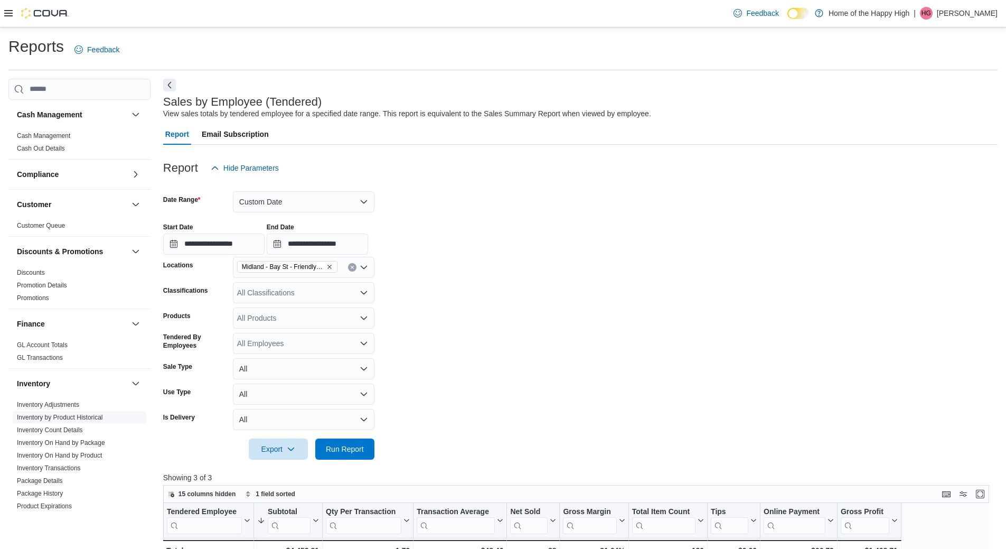
scroll to position [53, 0]
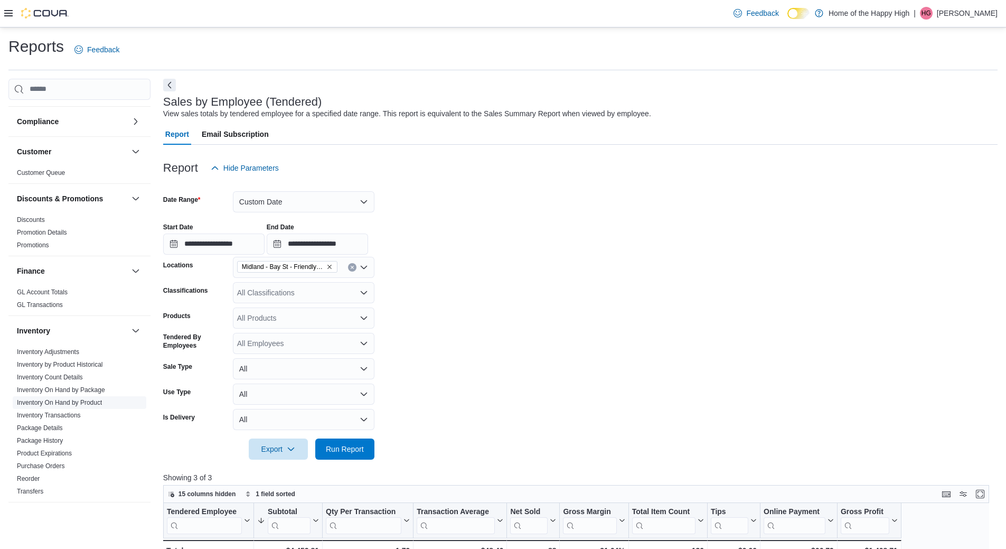
click at [66, 399] on link "Inventory On Hand by Product" at bounding box center [59, 402] width 85 height 7
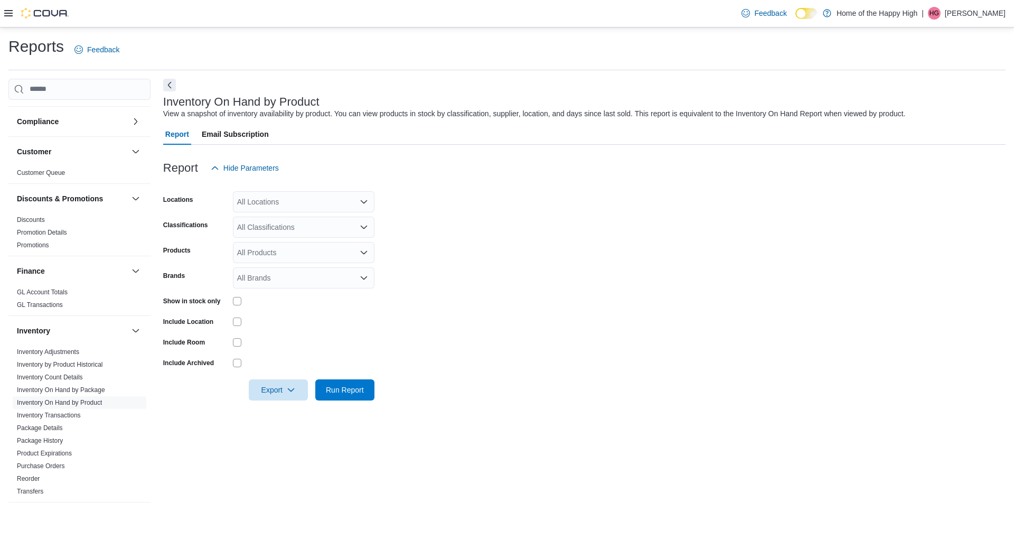
click at [315, 200] on div "All Locations" at bounding box center [304, 201] width 142 height 21
type input "***"
click at [313, 225] on span "Midland - Bay St - Friendly Stranger" at bounding box center [336, 220] width 118 height 11
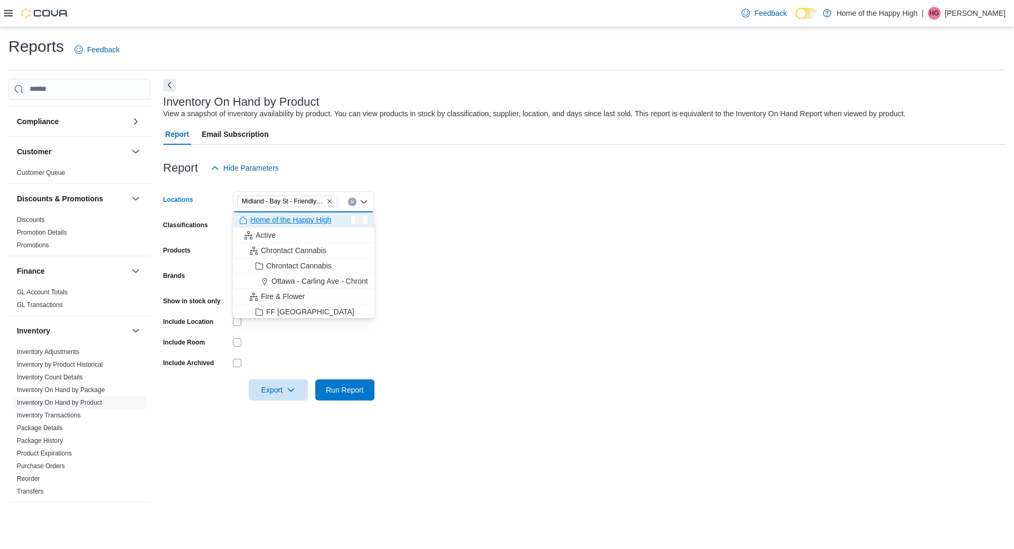
click at [369, 220] on button "Home of the Happy High" at bounding box center [304, 219] width 142 height 15
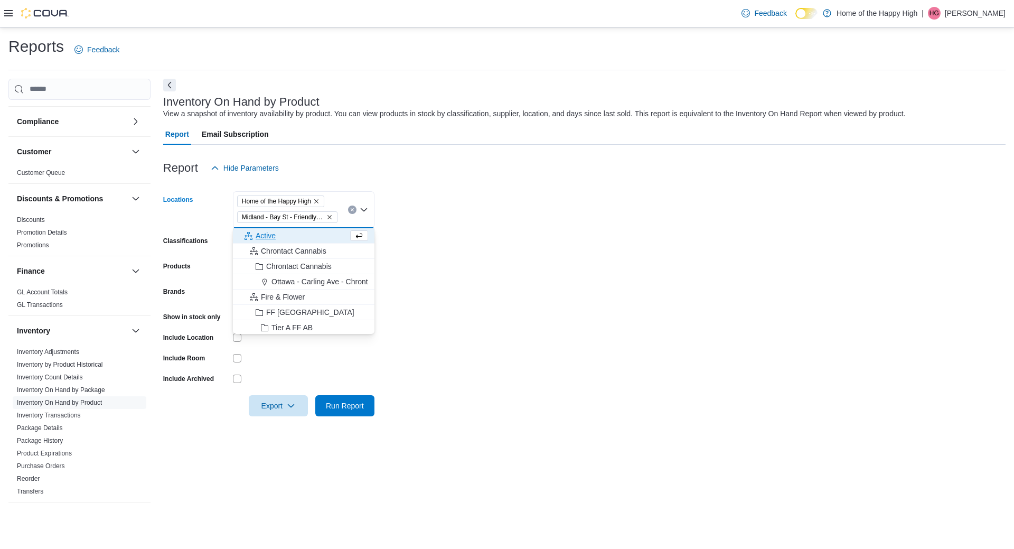
click at [320, 202] on icon "Remove Home of the Happy High from selection in this group" at bounding box center [316, 201] width 6 height 6
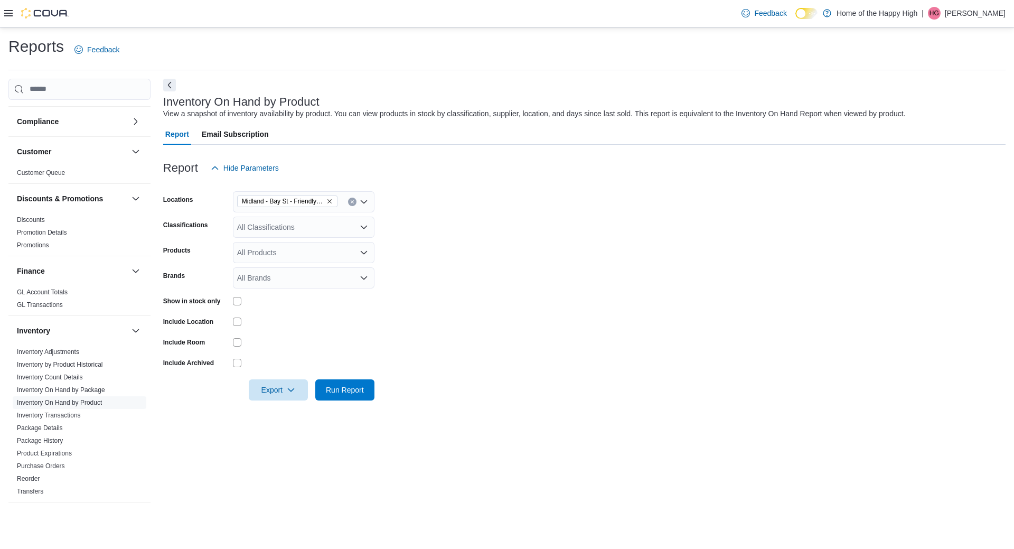
click at [388, 200] on form "Locations [GEOGRAPHIC_DATA] St - Friendly Stranger Classifications All Classifi…" at bounding box center [584, 290] width 843 height 222
click at [272, 220] on div "All Classifications" at bounding box center [304, 227] width 142 height 21
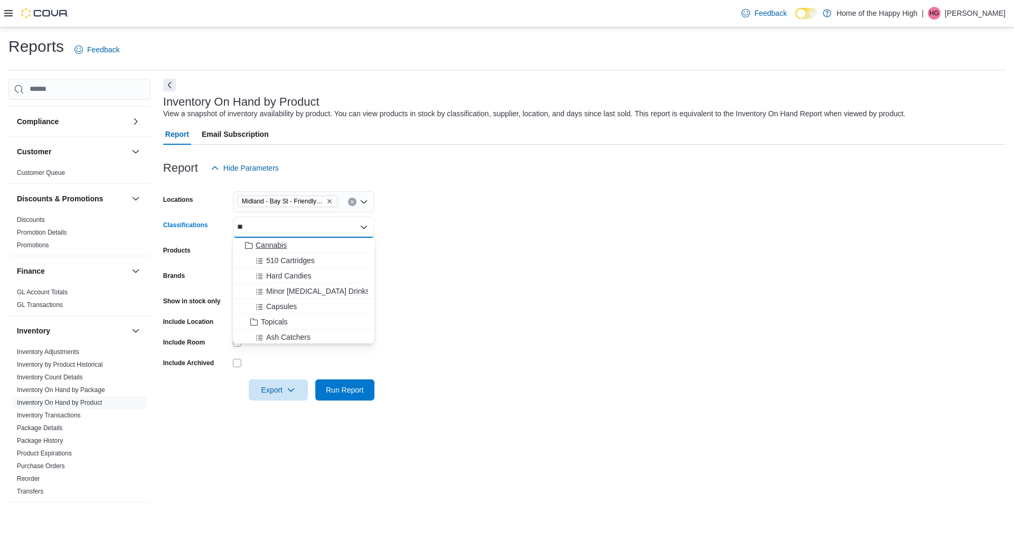
type input "**"
click at [285, 250] on span "Cannabis" at bounding box center [271, 245] width 31 height 11
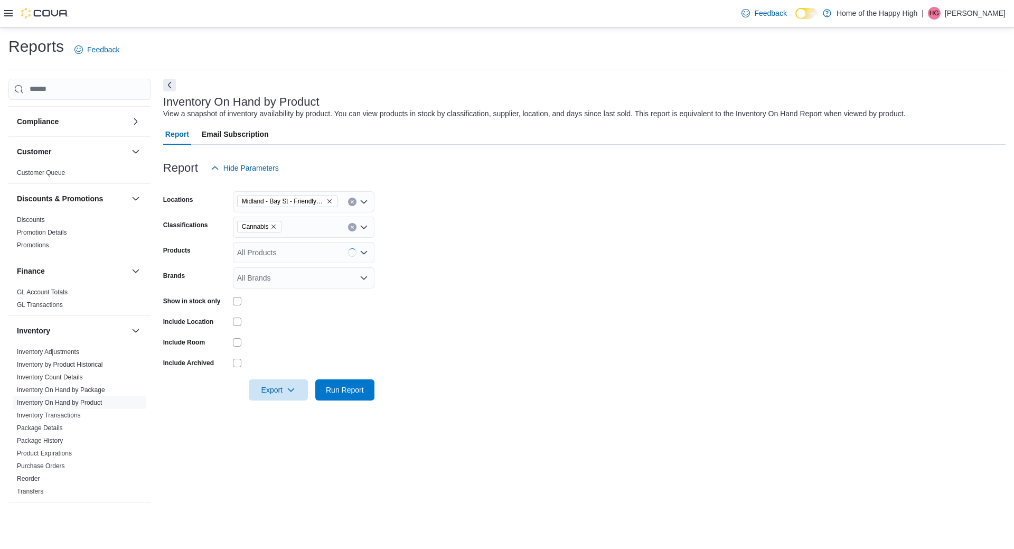
click at [585, 254] on form "Locations [GEOGRAPHIC_DATA] - [GEOGRAPHIC_DATA] - Friendly Stranger Classificat…" at bounding box center [584, 290] width 843 height 222
click at [292, 227] on div "Cannabis" at bounding box center [304, 227] width 142 height 21
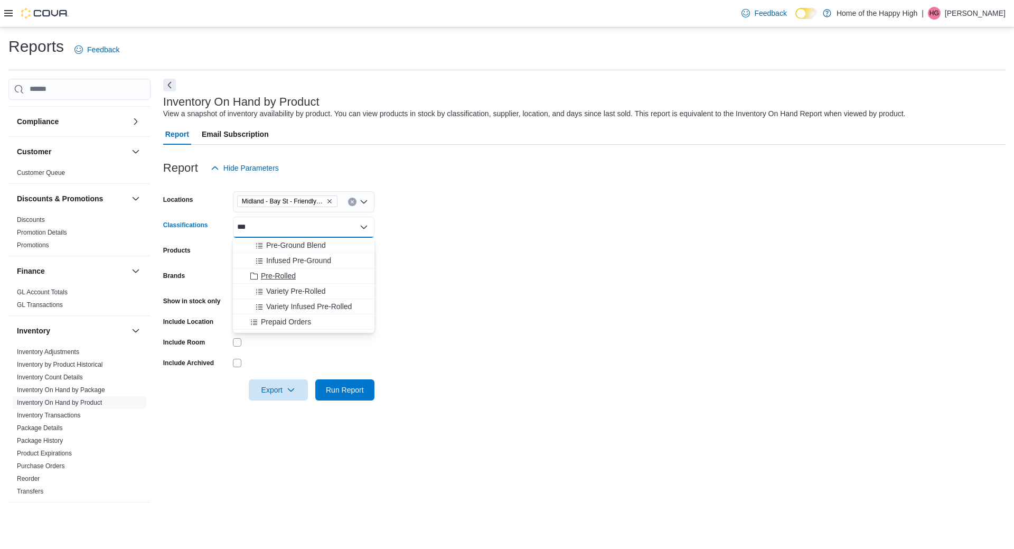
type input "***"
click at [286, 269] on button "Pre-Rolled" at bounding box center [304, 275] width 142 height 15
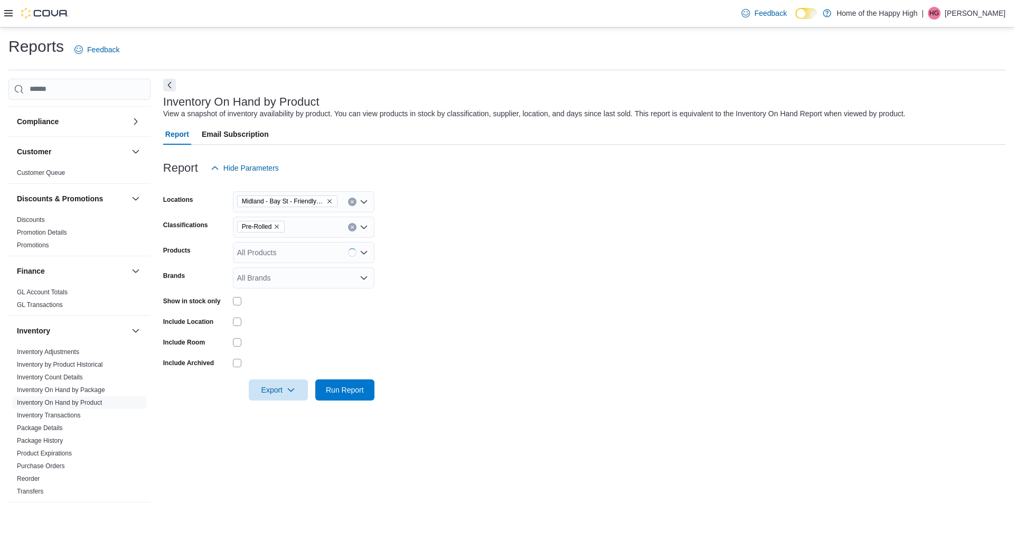
click at [466, 249] on form "Locations [GEOGRAPHIC_DATA] - [GEOGRAPHIC_DATA] - Friendly Stranger Classificat…" at bounding box center [584, 290] width 843 height 222
click at [351, 384] on span "Run Report" at bounding box center [345, 389] width 46 height 21
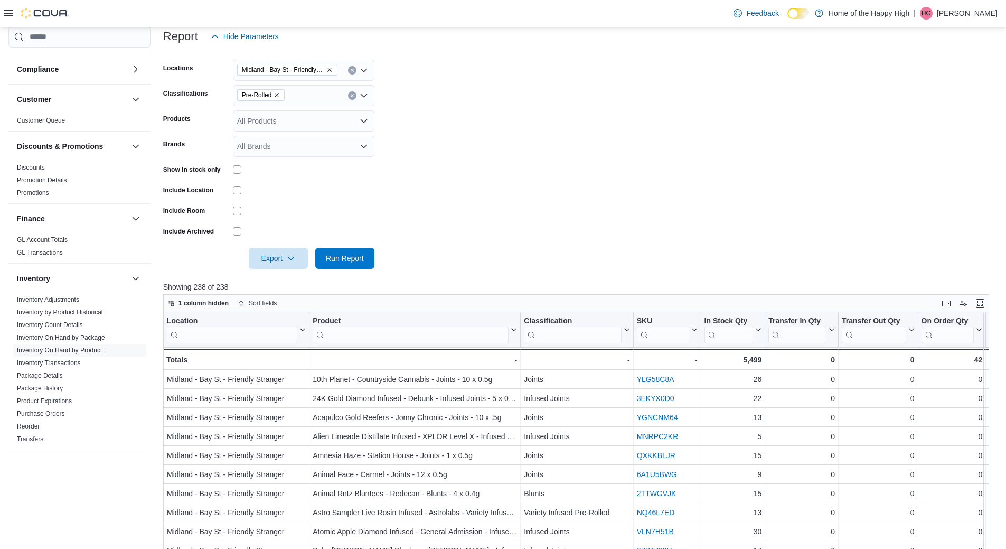
scroll to position [106, 0]
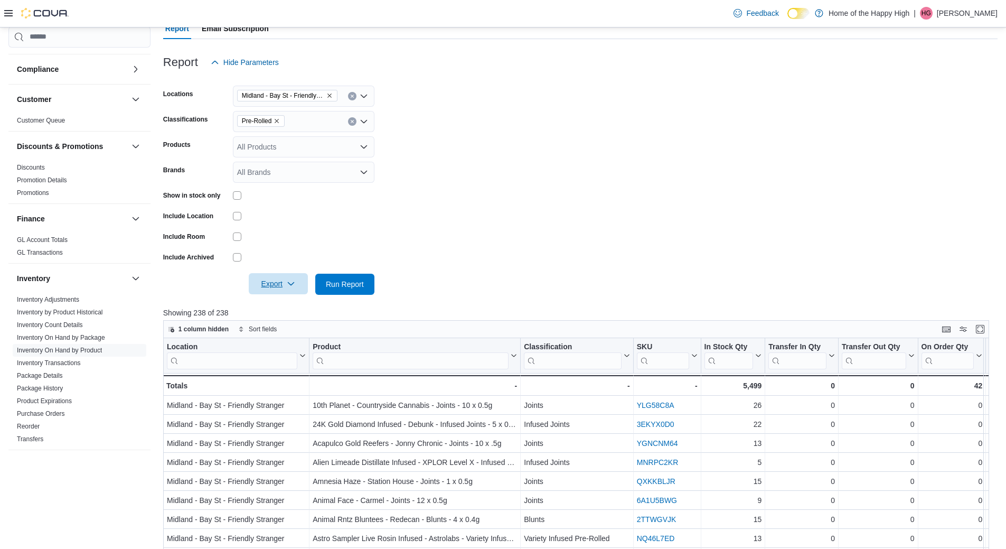
click at [284, 282] on span "Export" at bounding box center [278, 283] width 46 height 21
click at [300, 298] on button "Export to Excel" at bounding box center [280, 305] width 60 height 21
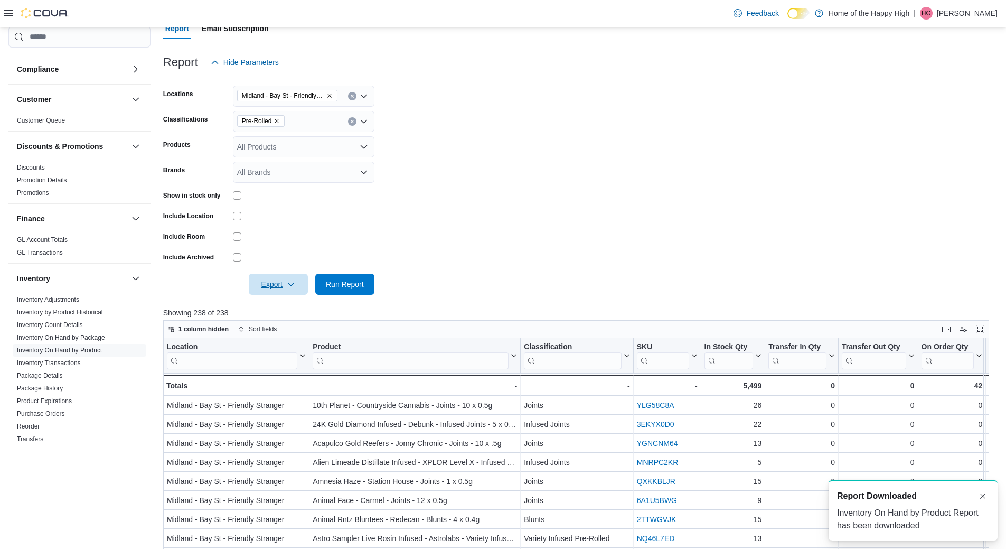
scroll to position [0, 0]
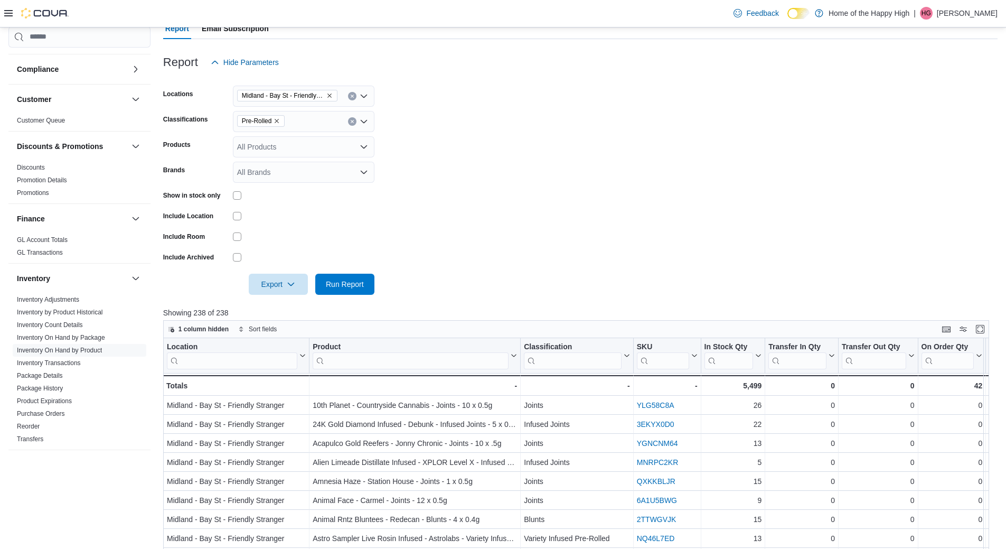
click at [279, 126] on span "Pre-Rolled" at bounding box center [261, 121] width 39 height 11
click at [277, 118] on icon "Remove Pre-Rolled from selection in this group" at bounding box center [277, 121] width 6 height 6
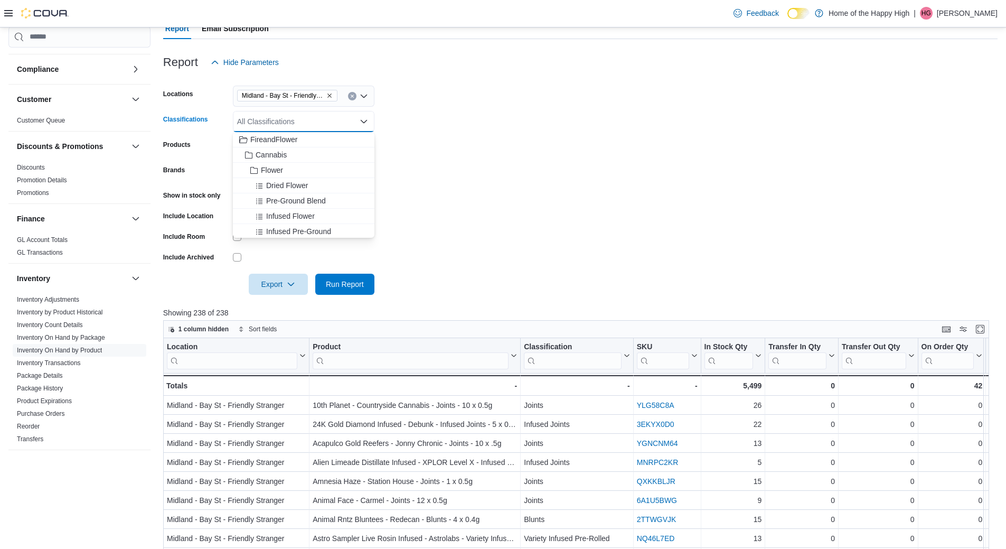
click at [301, 123] on div "All Classifications" at bounding box center [304, 121] width 142 height 21
type input "***"
click at [290, 136] on span "Beverages" at bounding box center [278, 139] width 35 height 11
click at [444, 149] on form "Locations [GEOGRAPHIC_DATA] - [GEOGRAPHIC_DATA] - Friendly Stranger Classificat…" at bounding box center [580, 184] width 835 height 222
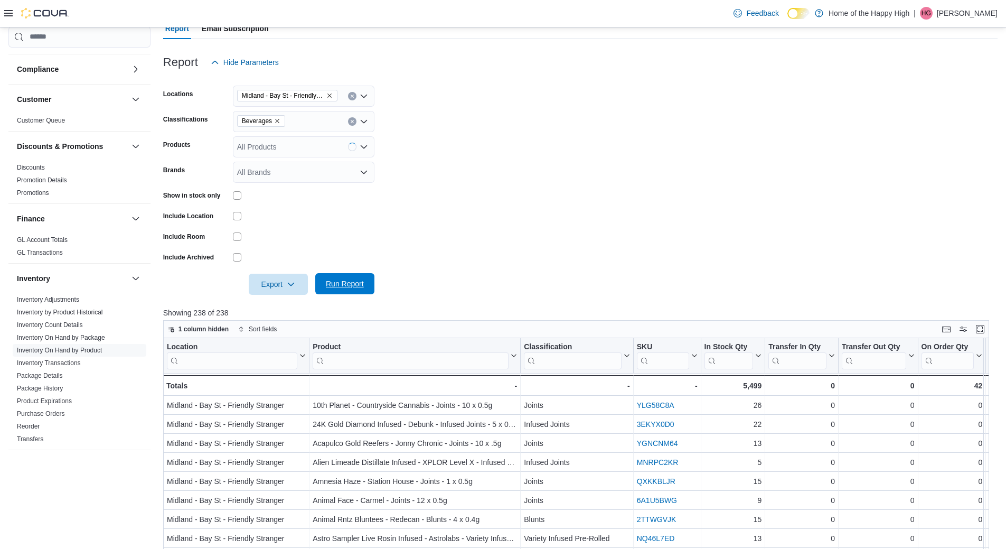
click at [344, 290] on span "Run Report" at bounding box center [345, 283] width 46 height 21
click at [277, 281] on span "Export" at bounding box center [278, 283] width 46 height 21
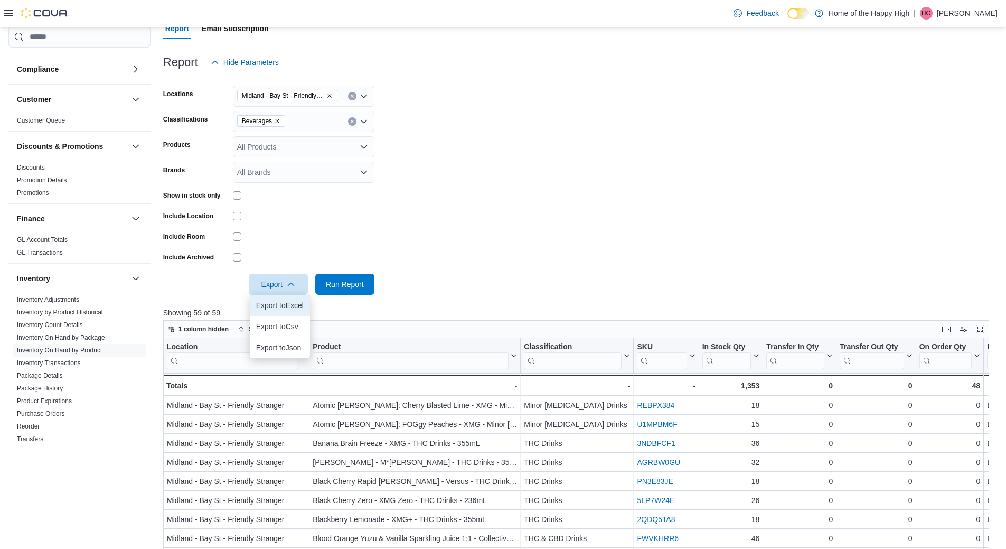
click at [284, 305] on span "Export to Excel" at bounding box center [280, 305] width 48 height 8
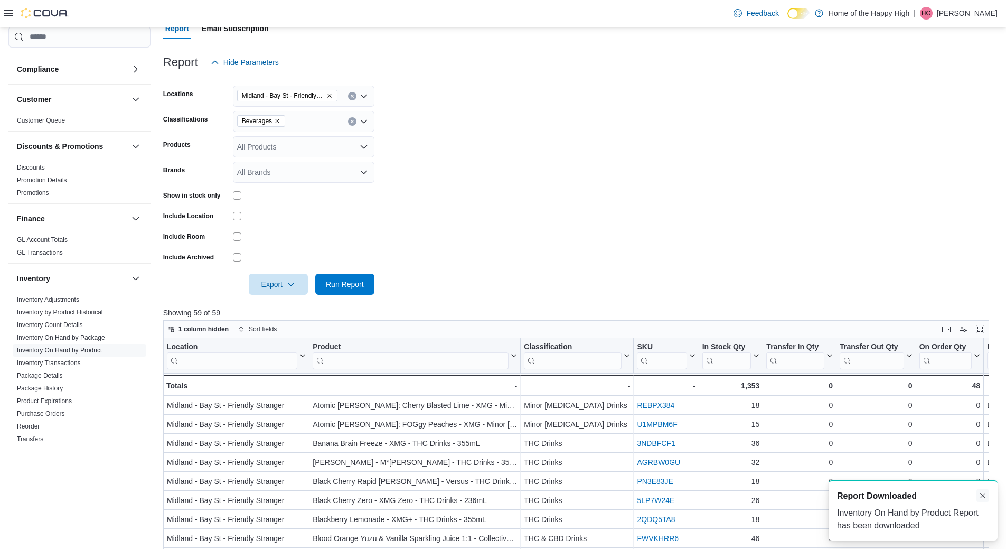
click at [985, 494] on button "Dismiss toast" at bounding box center [983, 495] width 13 height 13
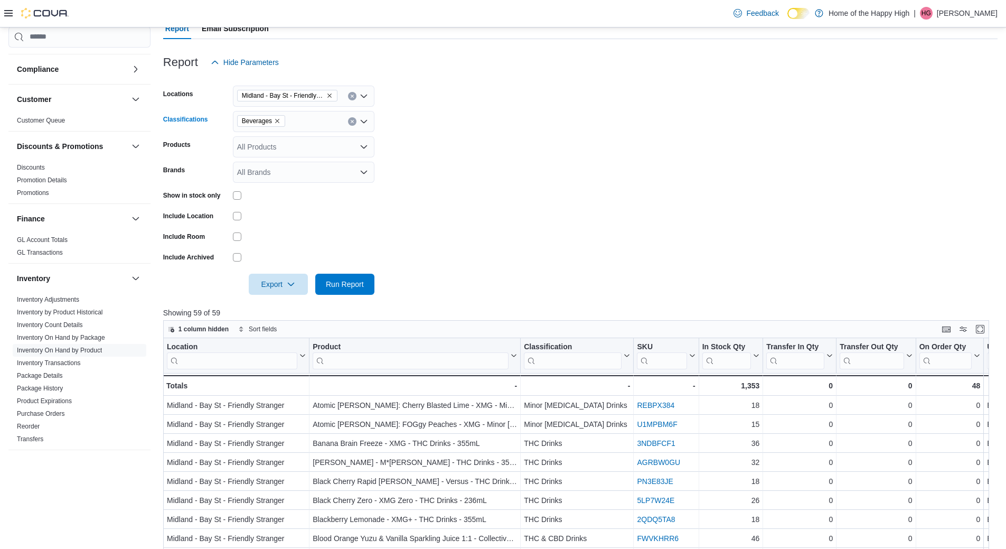
click at [277, 127] on div "Beverages" at bounding box center [304, 121] width 142 height 21
click at [277, 118] on icon "Remove Beverages from selection in this group" at bounding box center [277, 121] width 6 height 6
click at [298, 117] on div "All Classifications Combo box. Selected. Combo box input. All Classifications. …" at bounding box center [304, 121] width 142 height 21
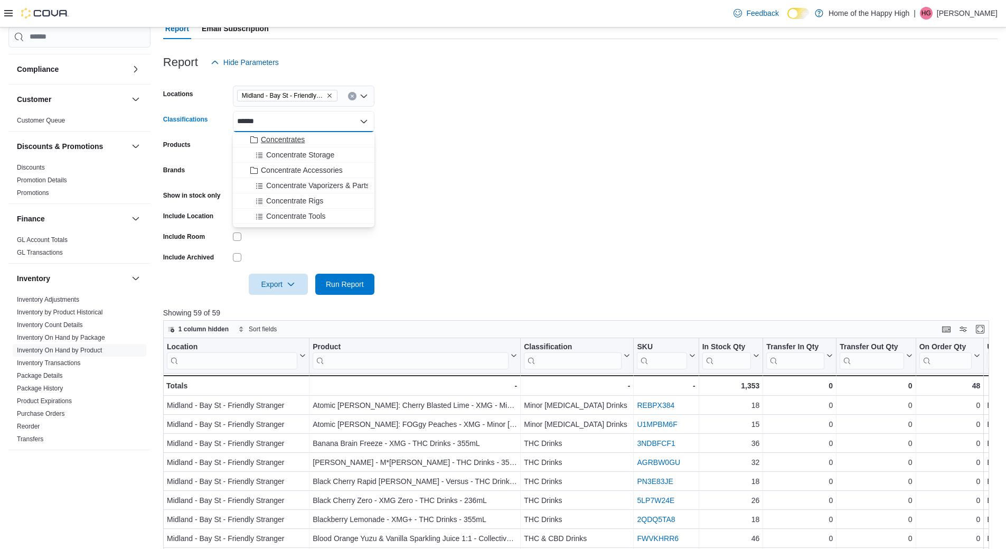
type input "******"
click at [281, 141] on span "Concentrates" at bounding box center [283, 139] width 44 height 11
click at [398, 137] on form "Locations [GEOGRAPHIC_DATA] - [GEOGRAPHIC_DATA] - Friendly Stranger Classificat…" at bounding box center [580, 184] width 835 height 222
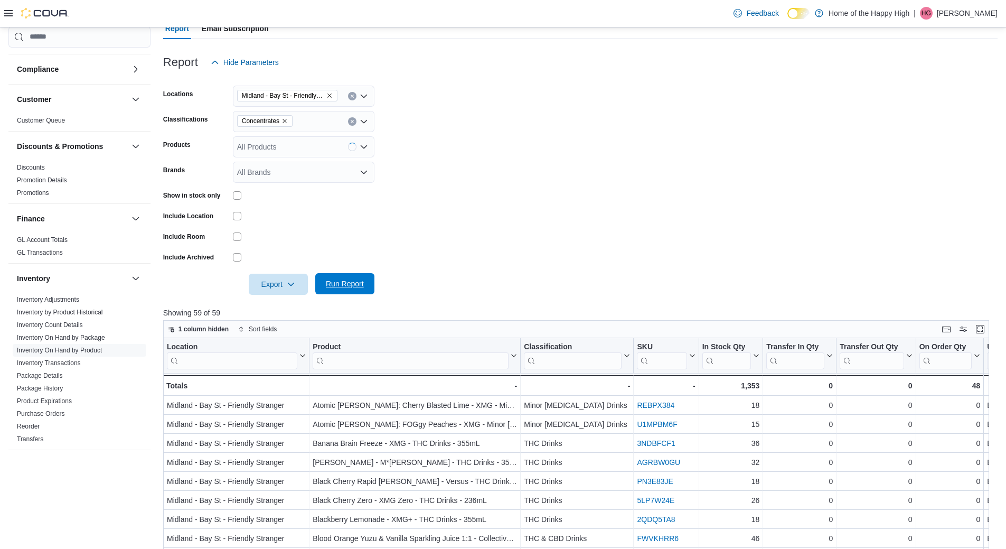
click at [350, 291] on span "Run Report" at bounding box center [345, 283] width 46 height 21
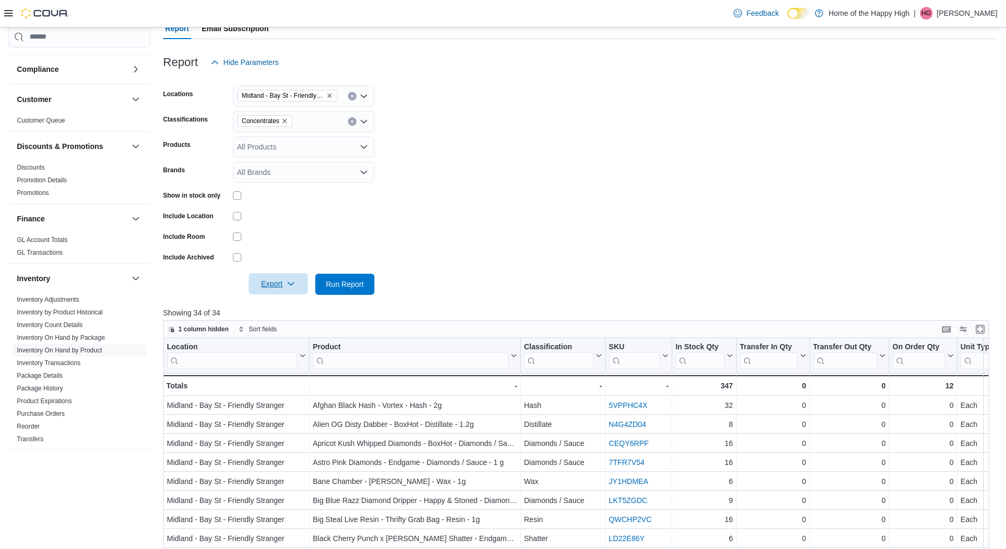
click at [276, 288] on span "Export" at bounding box center [278, 283] width 46 height 21
click at [283, 303] on span "Export to Excel" at bounding box center [280, 305] width 48 height 8
click at [286, 118] on icon "Remove Concentrates from selection in this group" at bounding box center [285, 121] width 6 height 6
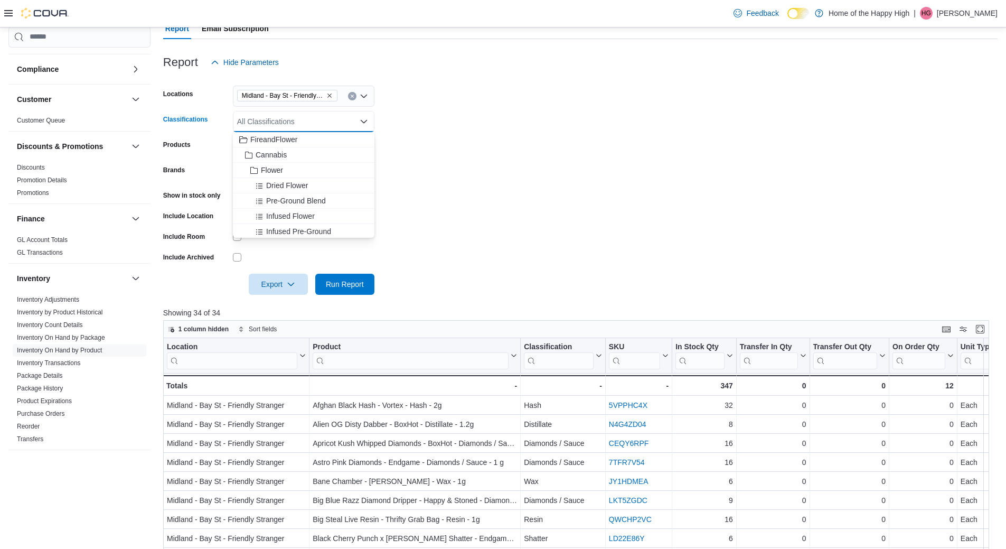
click at [289, 120] on div "All Classifications Combo box. Selected. Combo box input. All Classifications. …" at bounding box center [304, 121] width 142 height 21
type input "****"
click at [288, 138] on div "Oils" at bounding box center [303, 139] width 129 height 11
type input "***"
click at [243, 136] on div "Topicals" at bounding box center [303, 139] width 129 height 11
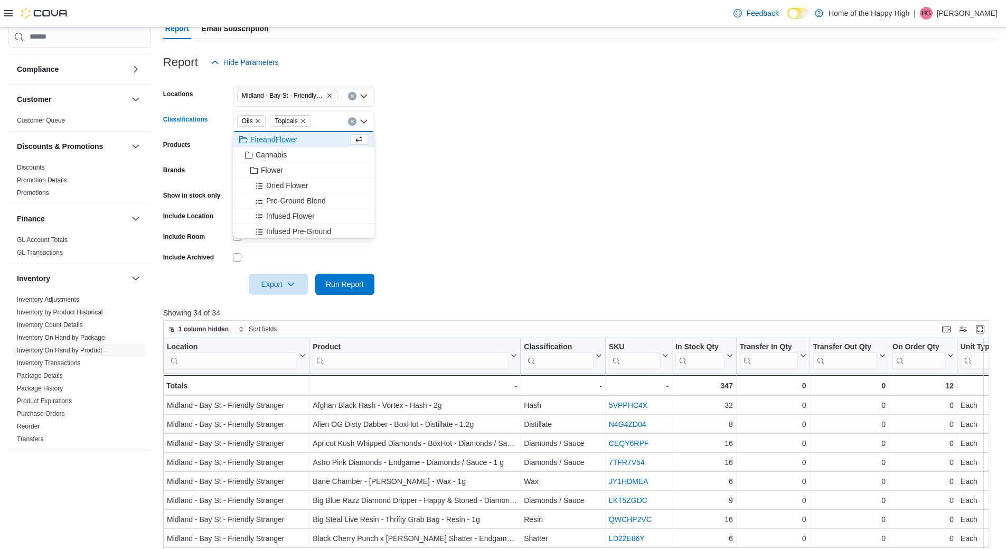
click at [326, 117] on div "Oils Topicals Combo box. Selected. Oils, Topicals. Press Backspace to delete To…" at bounding box center [304, 121] width 142 height 21
type input "*"
click at [353, 284] on span "Run Report" at bounding box center [345, 283] width 38 height 11
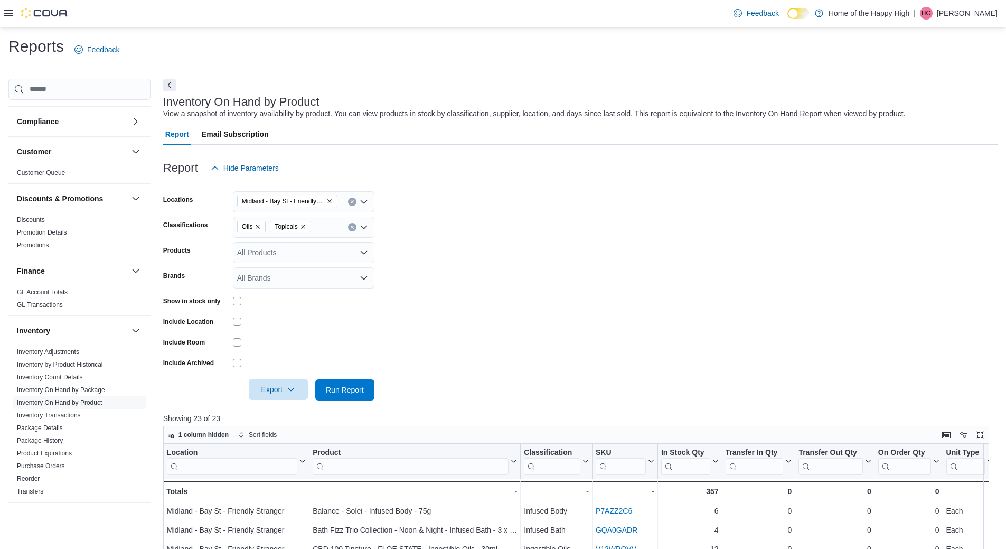
click at [254, 395] on button "Export" at bounding box center [278, 389] width 59 height 21
click at [285, 407] on span "Export to Excel" at bounding box center [280, 411] width 48 height 8
click at [304, 226] on icon "Remove Topicals from selection in this group" at bounding box center [303, 227] width 4 height 4
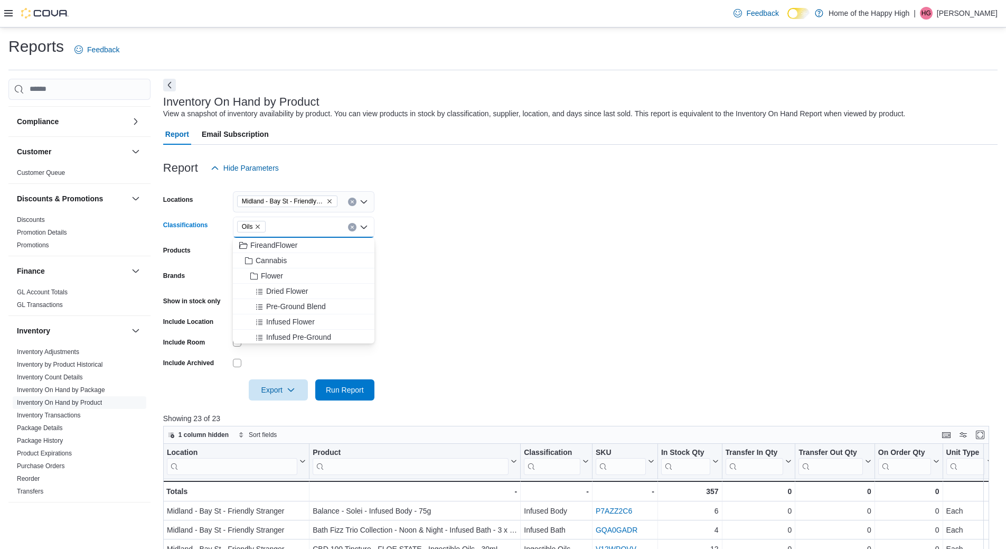
click at [264, 229] on span "Oils" at bounding box center [251, 227] width 29 height 12
click at [259, 227] on icon "Remove Oils from selection in this group" at bounding box center [258, 226] width 6 height 6
type input "***"
click at [281, 240] on span "Edibles" at bounding box center [273, 245] width 24 height 11
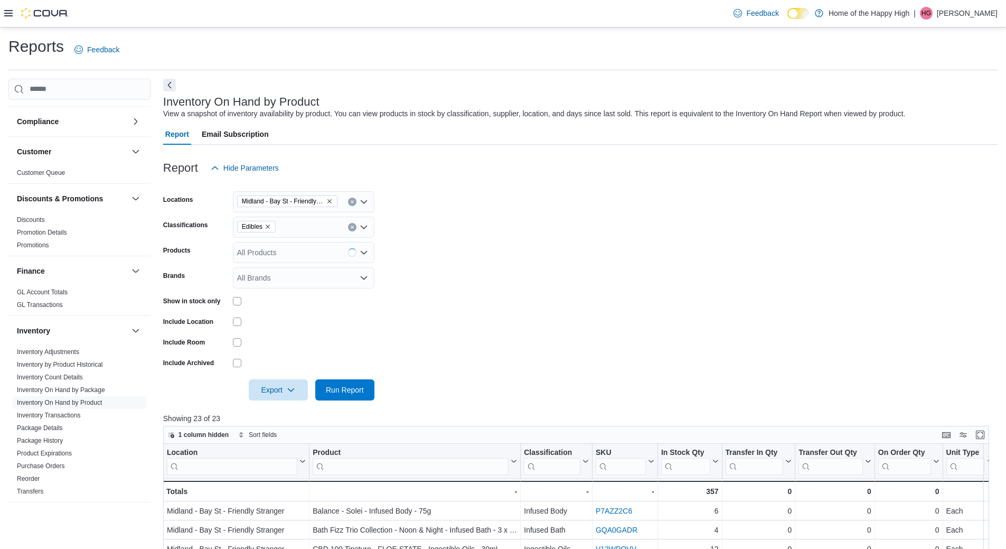
click at [511, 222] on form "Locations [GEOGRAPHIC_DATA] - [GEOGRAPHIC_DATA] - Friendly Stranger Classificat…" at bounding box center [580, 290] width 835 height 222
click at [348, 390] on span "Run Report" at bounding box center [345, 389] width 38 height 11
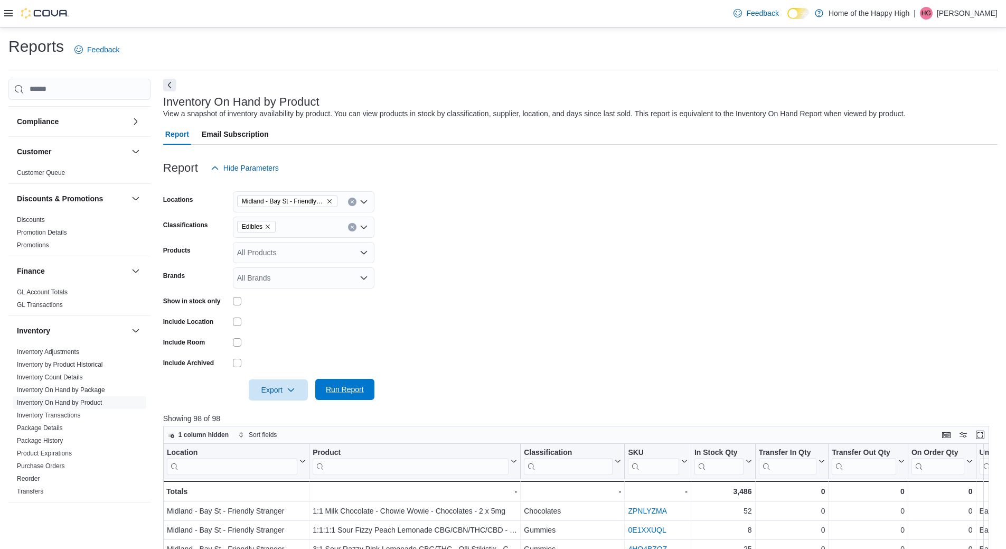
click at [351, 393] on span "Run Report" at bounding box center [345, 389] width 38 height 11
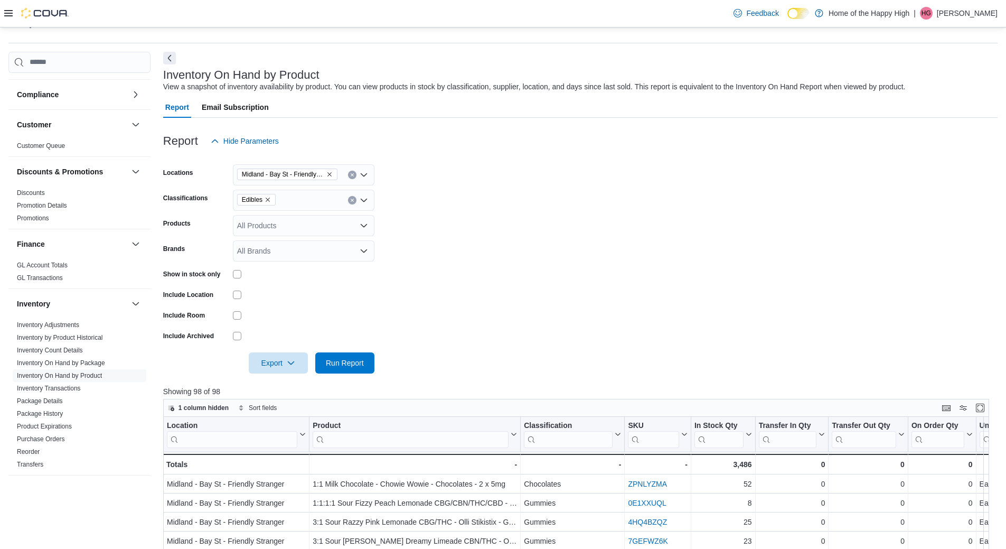
scroll to position [53, 0]
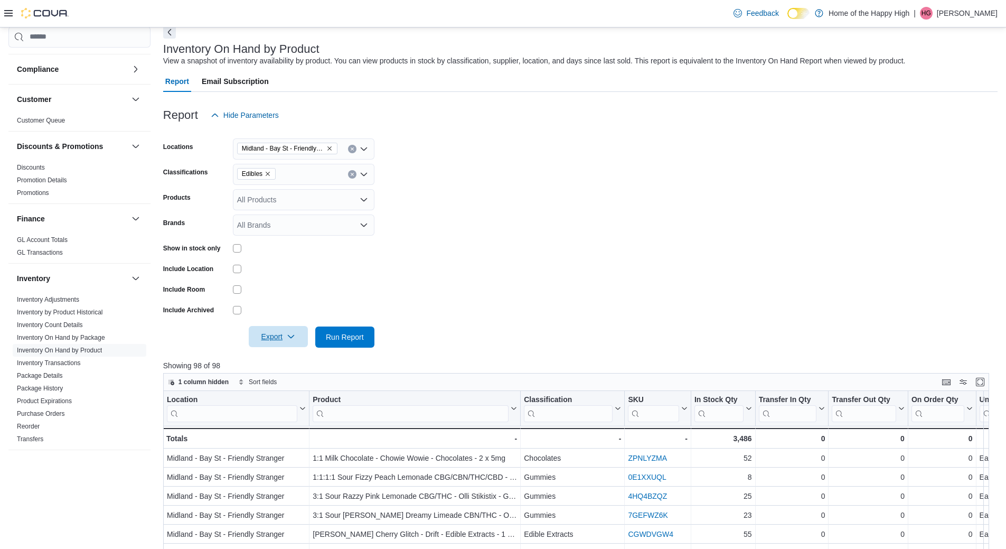
click at [263, 343] on span "Export" at bounding box center [278, 336] width 46 height 21
click at [282, 366] on button "Export to Excel" at bounding box center [280, 358] width 60 height 21
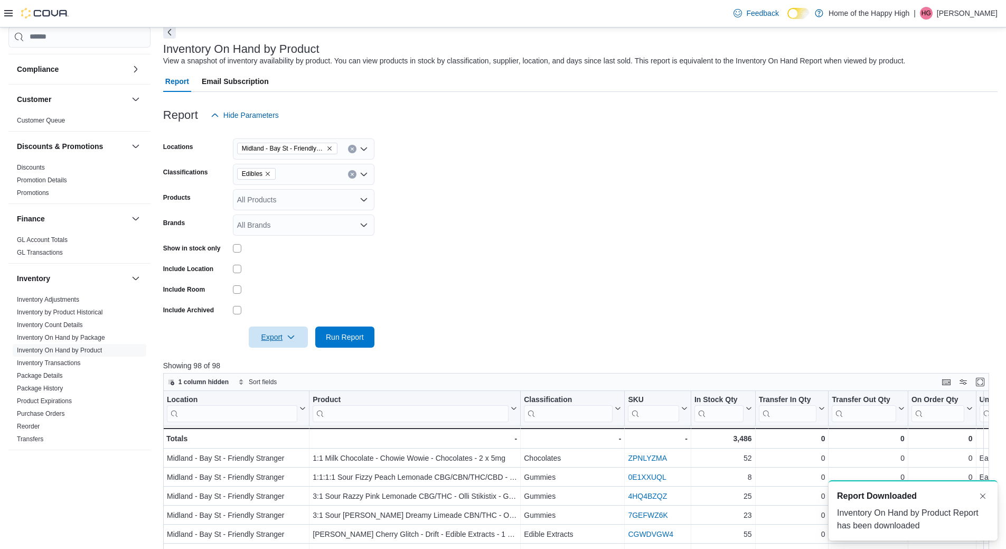
scroll to position [0, 0]
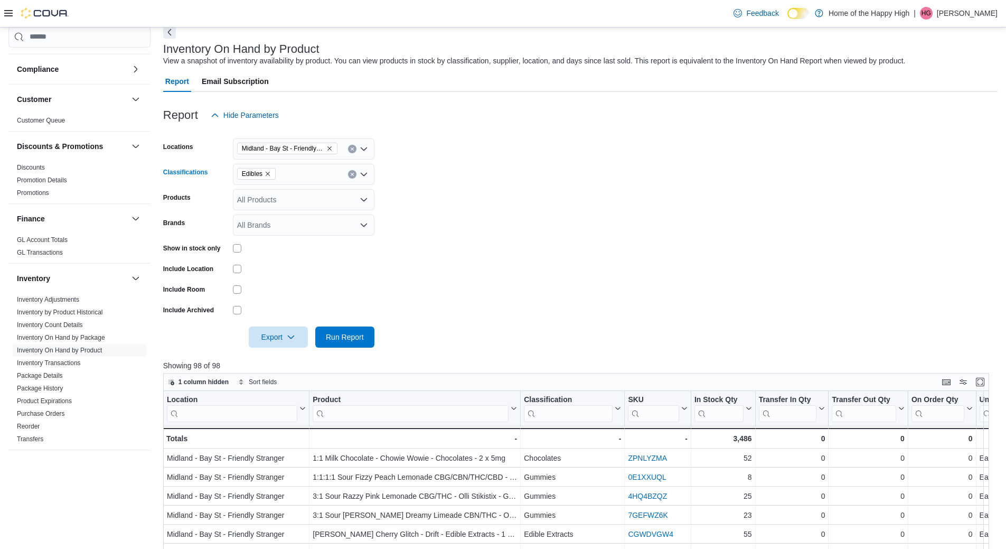
click at [268, 172] on icon "Remove Edibles from selection in this group" at bounding box center [268, 174] width 6 height 6
click at [268, 172] on div "All Classifications" at bounding box center [304, 174] width 142 height 21
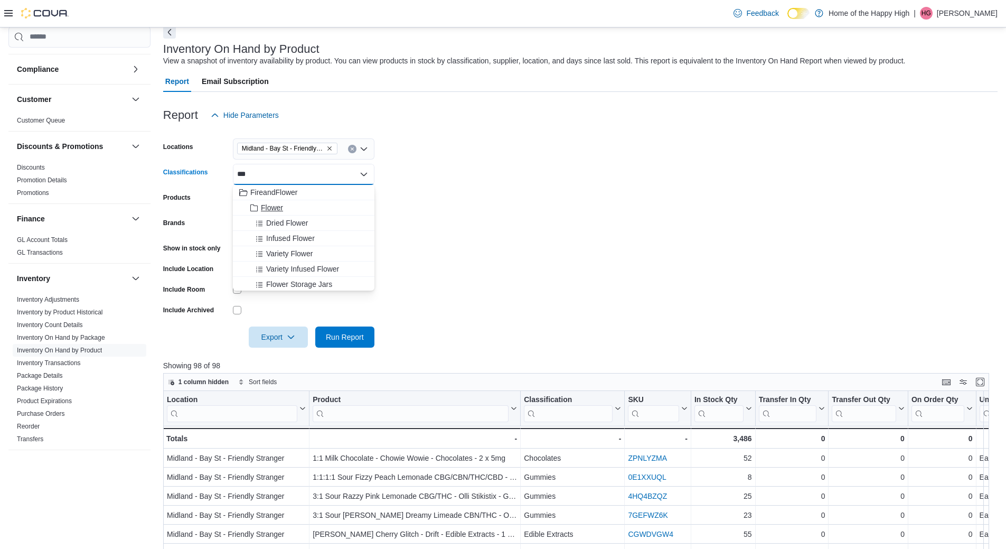
type input "***"
click at [279, 209] on span "Flower" at bounding box center [272, 207] width 22 height 11
click at [575, 191] on form "Locations [GEOGRAPHIC_DATA] - [GEOGRAPHIC_DATA] - Friendly Stranger Classificat…" at bounding box center [580, 237] width 835 height 222
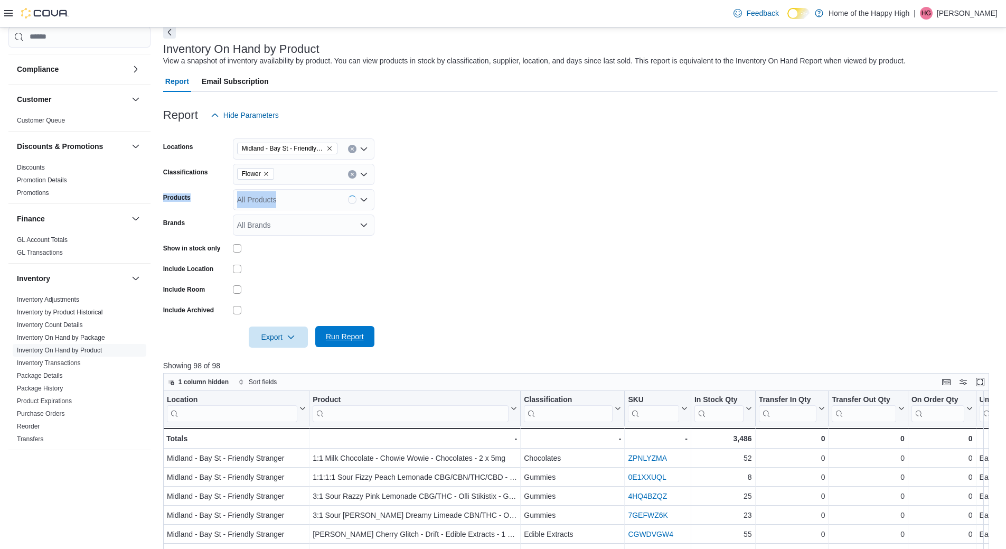
click at [346, 331] on span "Run Report" at bounding box center [345, 336] width 46 height 21
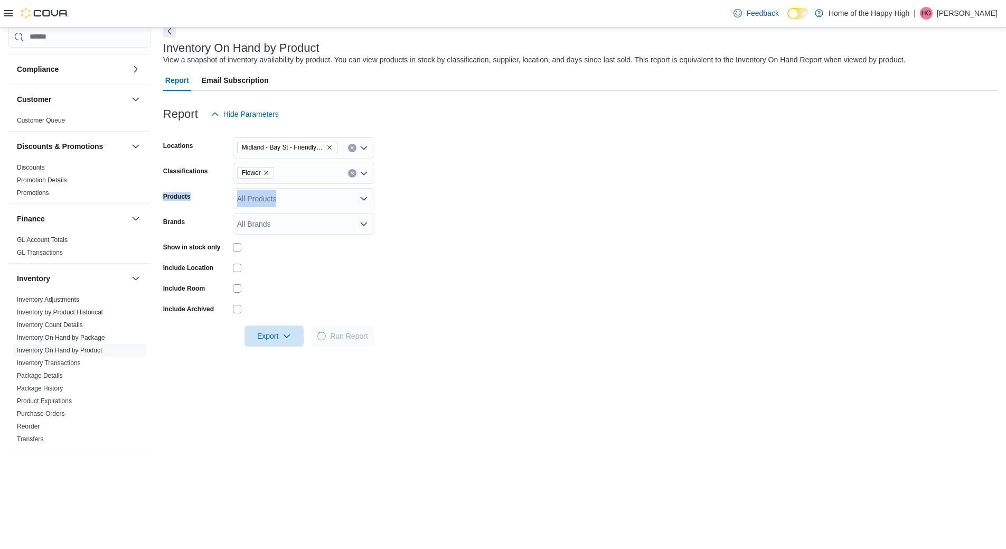
scroll to position [53, 0]
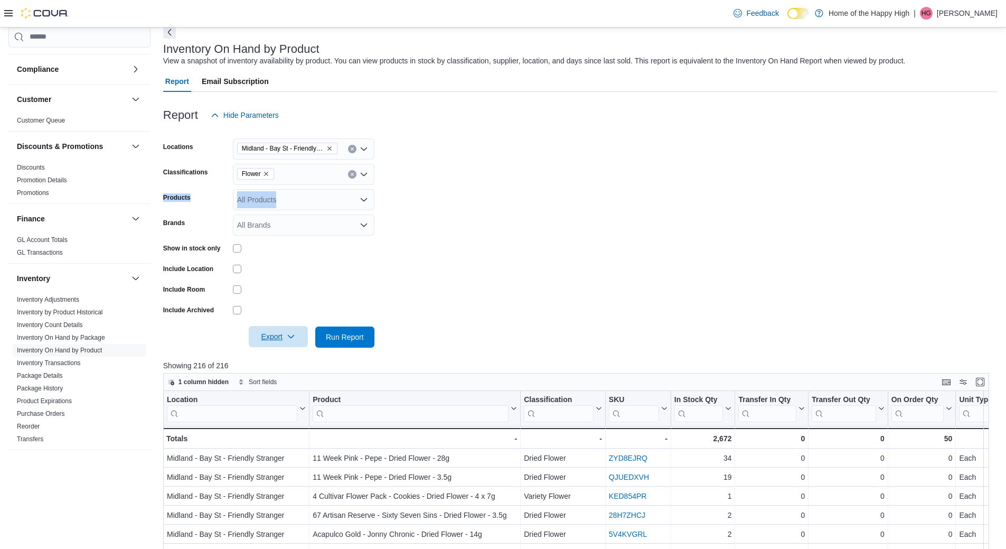
click at [283, 339] on span "Export" at bounding box center [278, 336] width 46 height 21
click at [293, 363] on button "Export to Excel" at bounding box center [280, 358] width 60 height 21
click at [286, 357] on span "Export to Excel" at bounding box center [280, 358] width 48 height 8
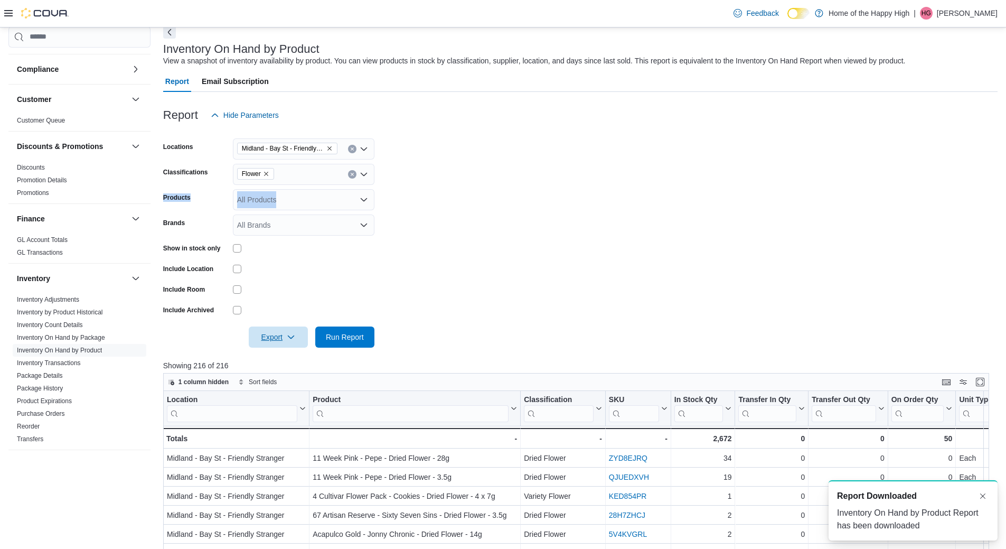
scroll to position [0, 0]
